Goal: Transaction & Acquisition: Purchase product/service

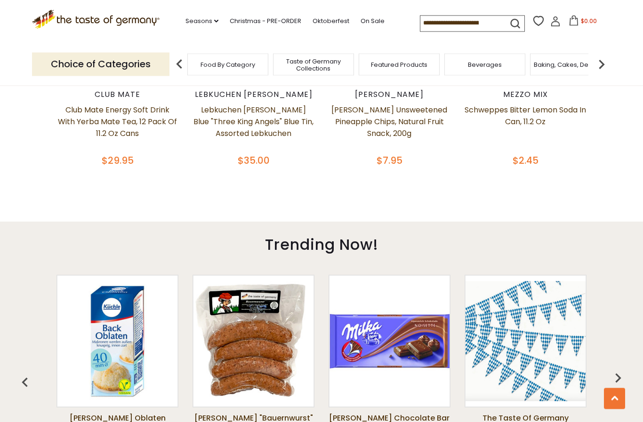
scroll to position [507, 0]
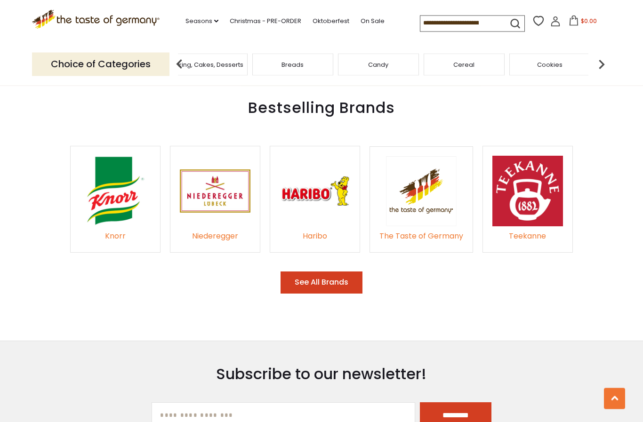
scroll to position [1349, 0]
click at [218, 184] on img at bounding box center [215, 191] width 71 height 71
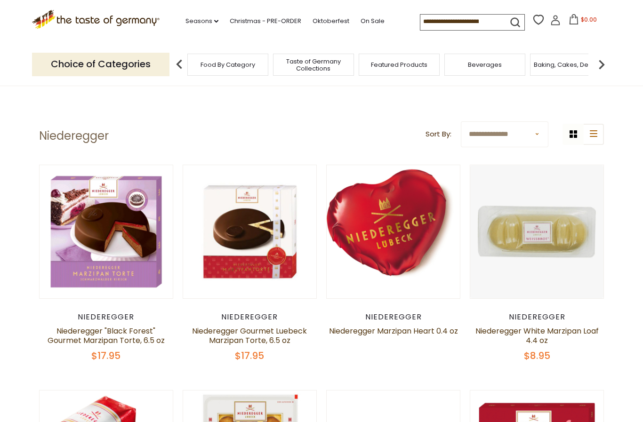
click at [130, 318] on div "Niederegger" at bounding box center [106, 316] width 134 height 9
click at [128, 318] on div "Niederegger" at bounding box center [106, 316] width 134 height 9
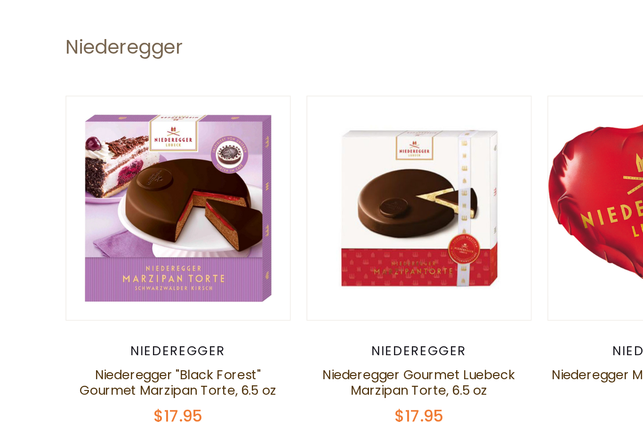
click at [112, 71] on button "Quick View" at bounding box center [106, 60] width 64 height 21
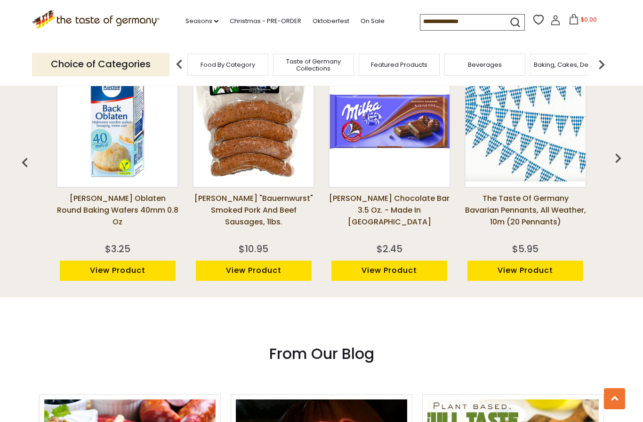
scroll to position [1386, 0]
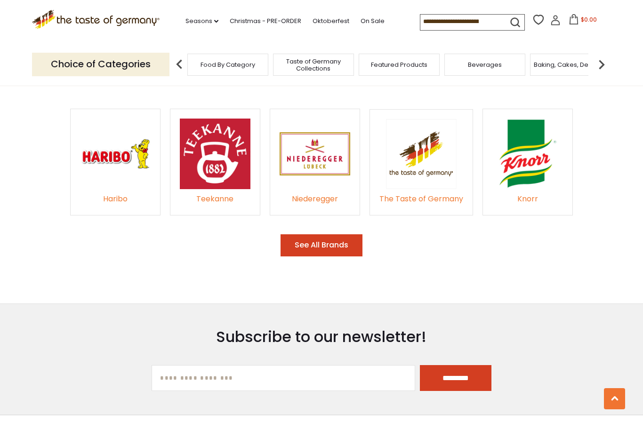
click at [320, 158] on img at bounding box center [315, 154] width 71 height 71
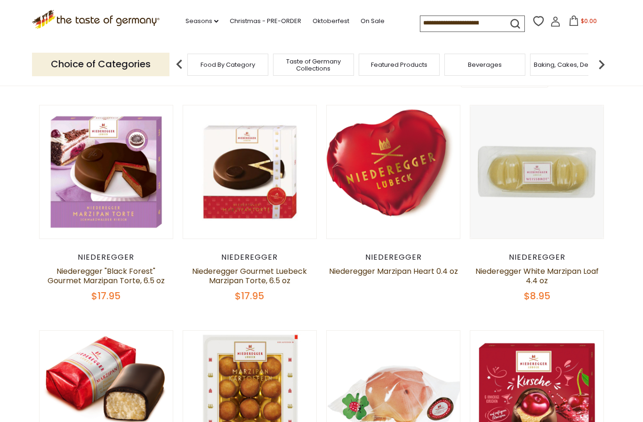
scroll to position [62, 0]
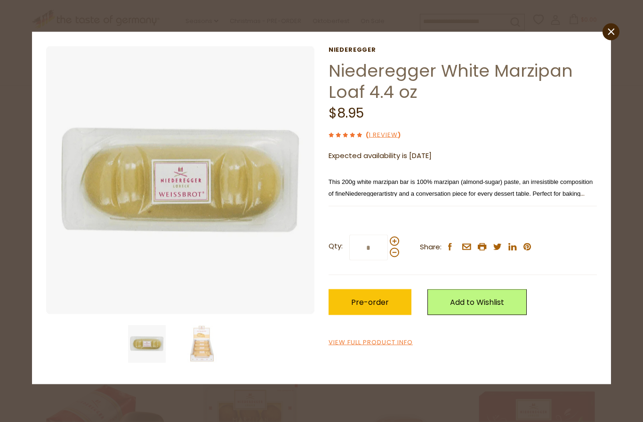
scroll to position [0, 0]
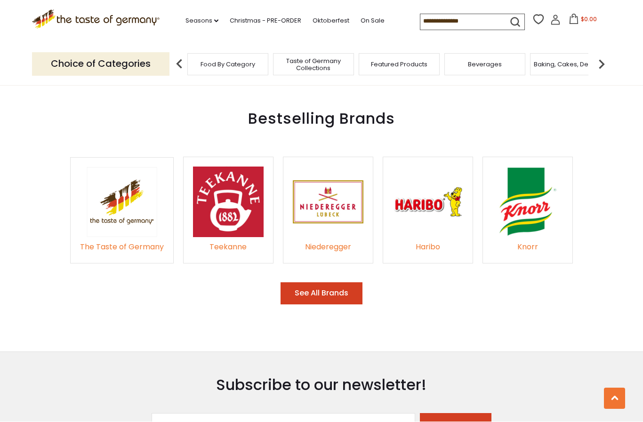
scroll to position [1338, 0]
click at [231, 192] on img at bounding box center [228, 202] width 71 height 71
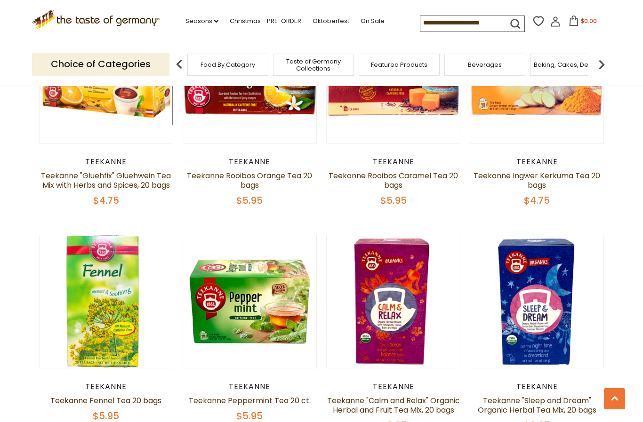
scroll to position [427, 0]
